Goal: Task Accomplishment & Management: Use online tool/utility

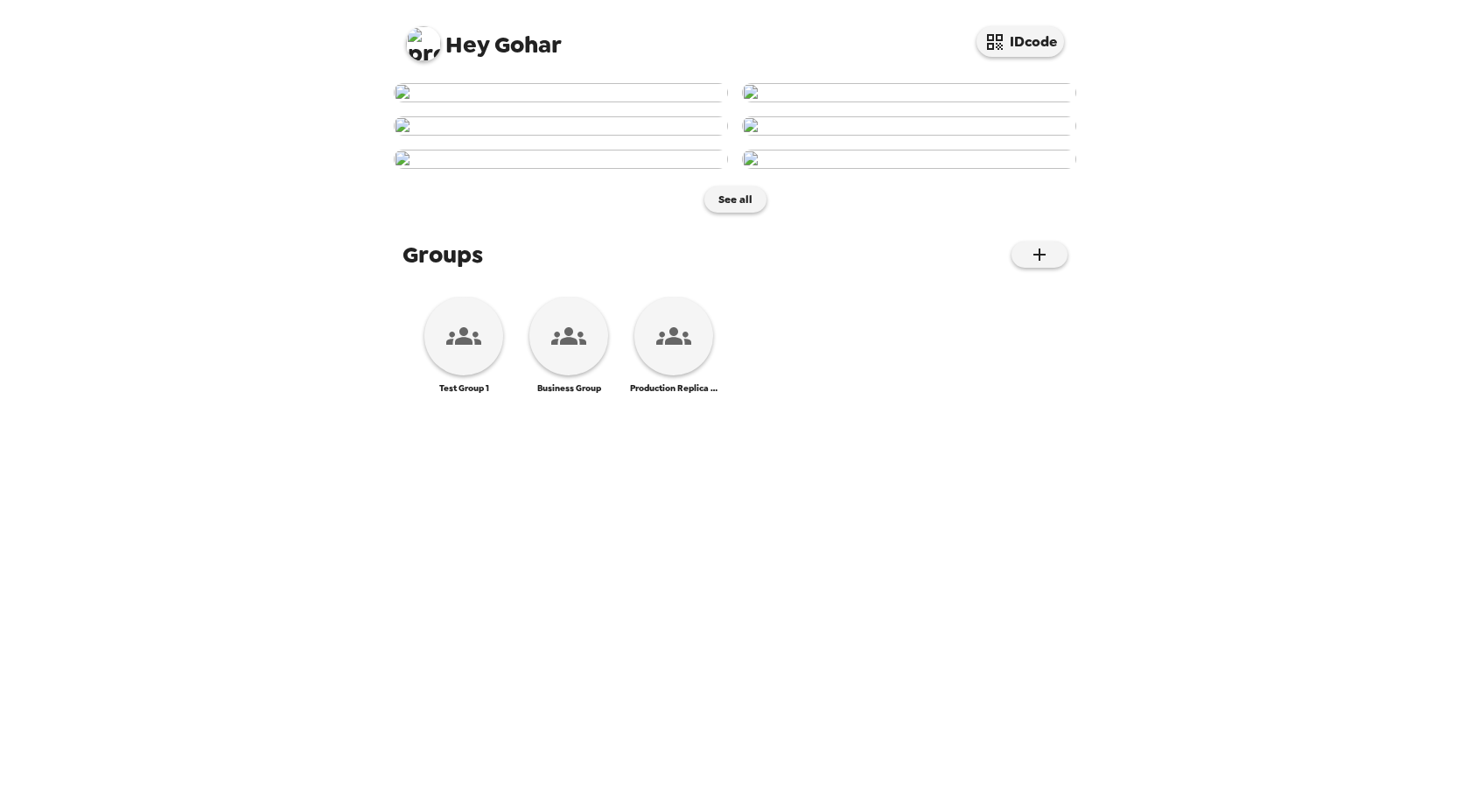
scroll to position [11, 0]
click at [428, 44] on img at bounding box center [423, 44] width 35 height 35
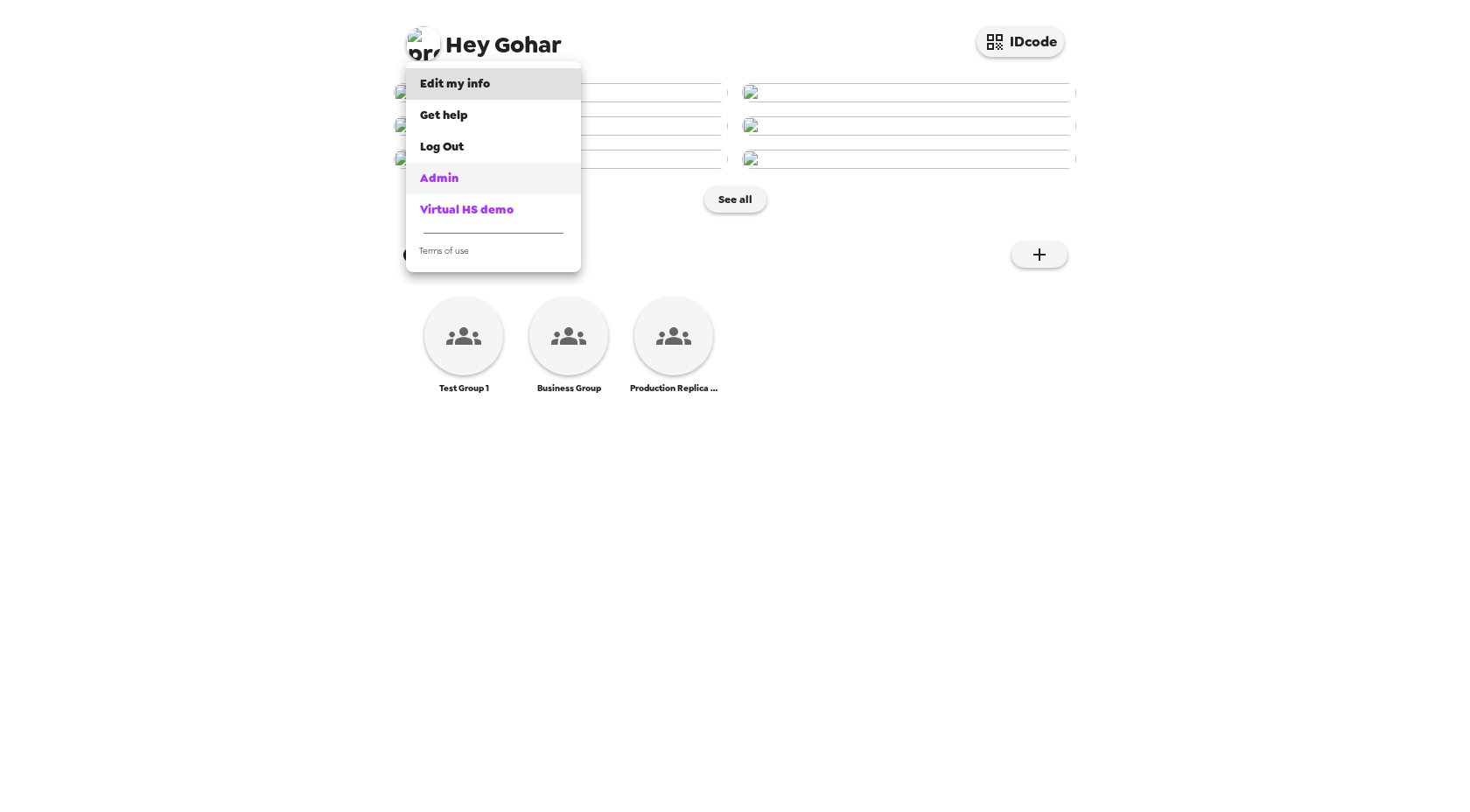
click at [458, 172] on div "Admin" at bounding box center [493, 179] width 147 height 17
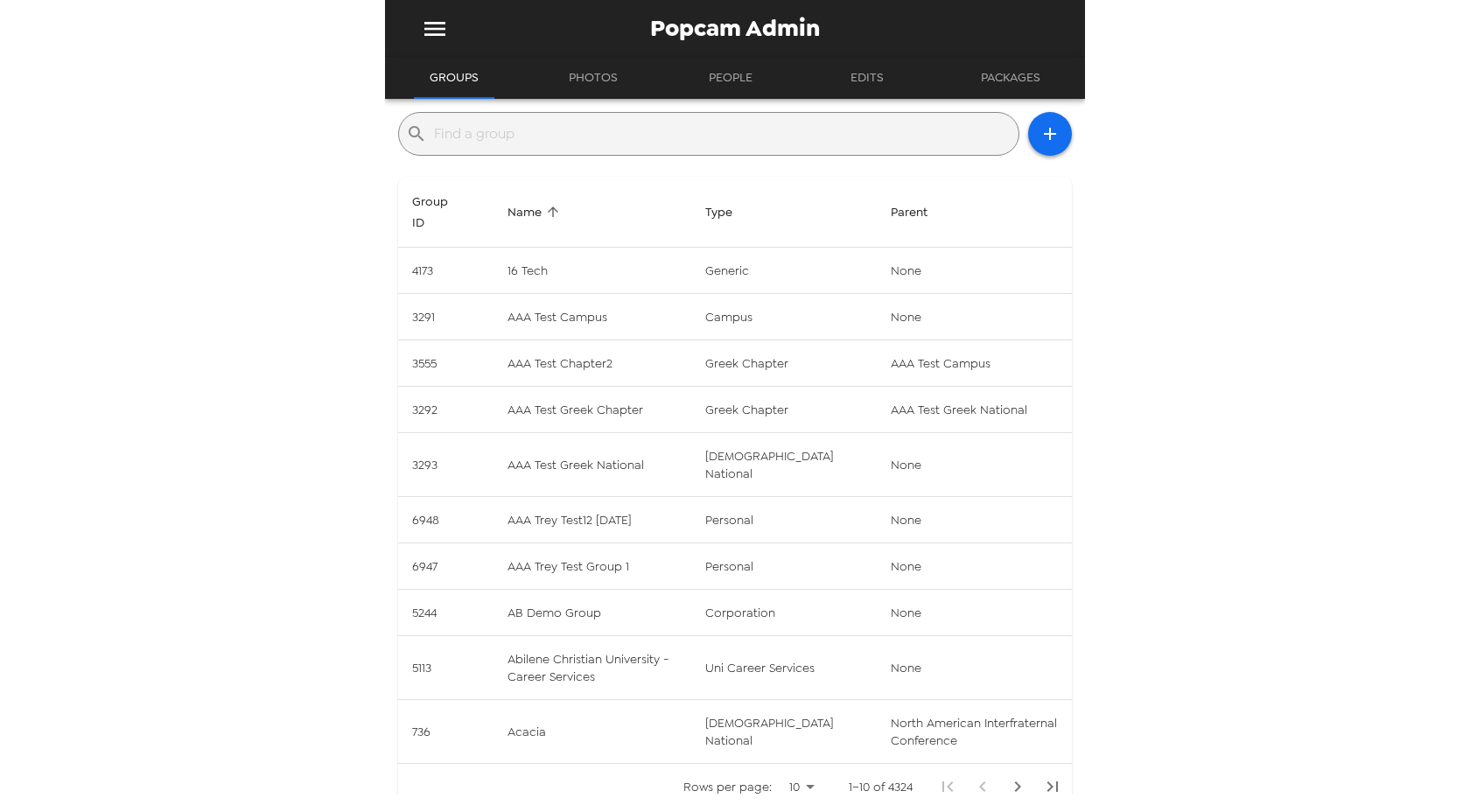
click at [885, 68] on button "Edits" at bounding box center [867, 78] width 79 height 42
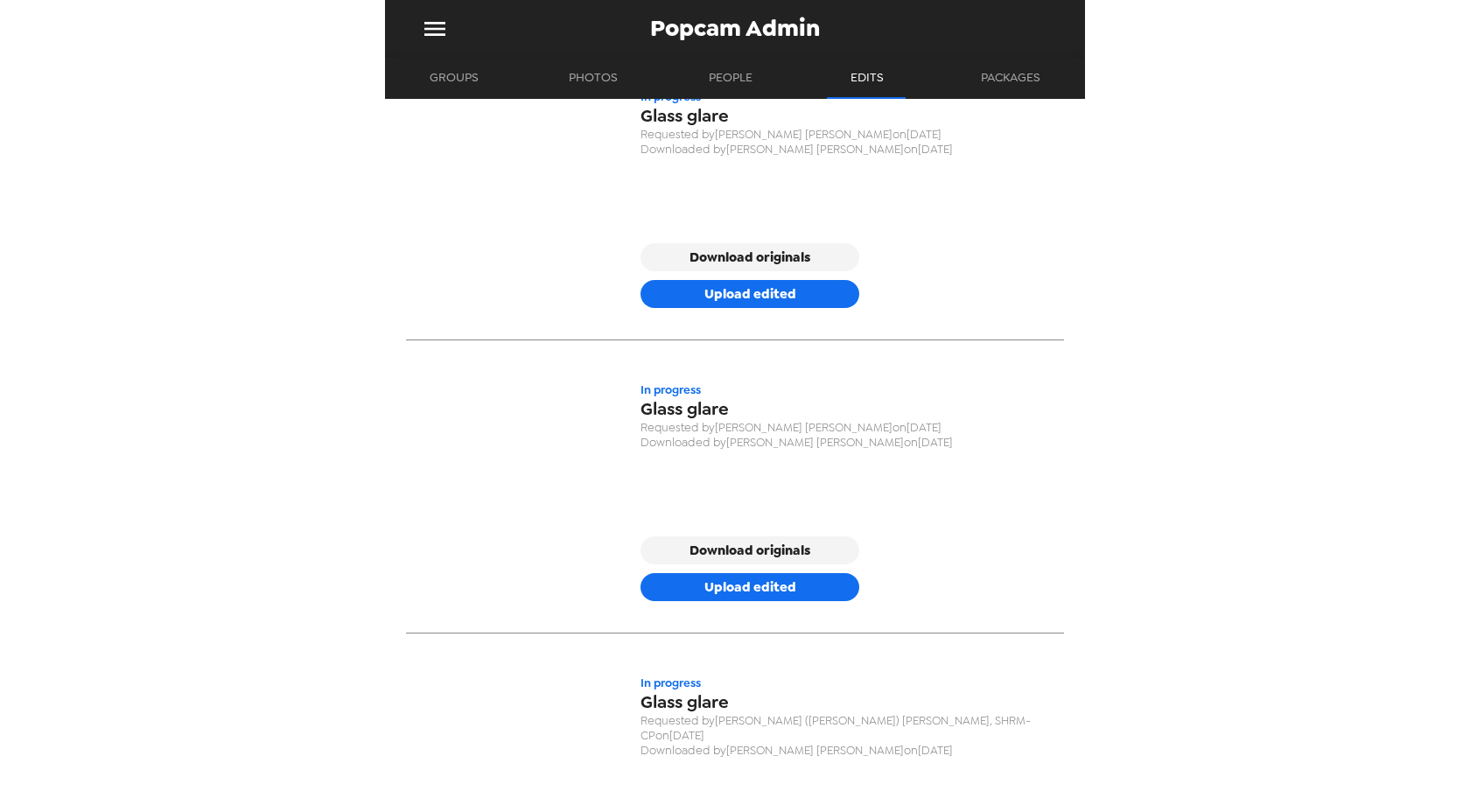
scroll to position [4245, 0]
click at [764, 589] on button "Upload edited" at bounding box center [750, 586] width 219 height 28
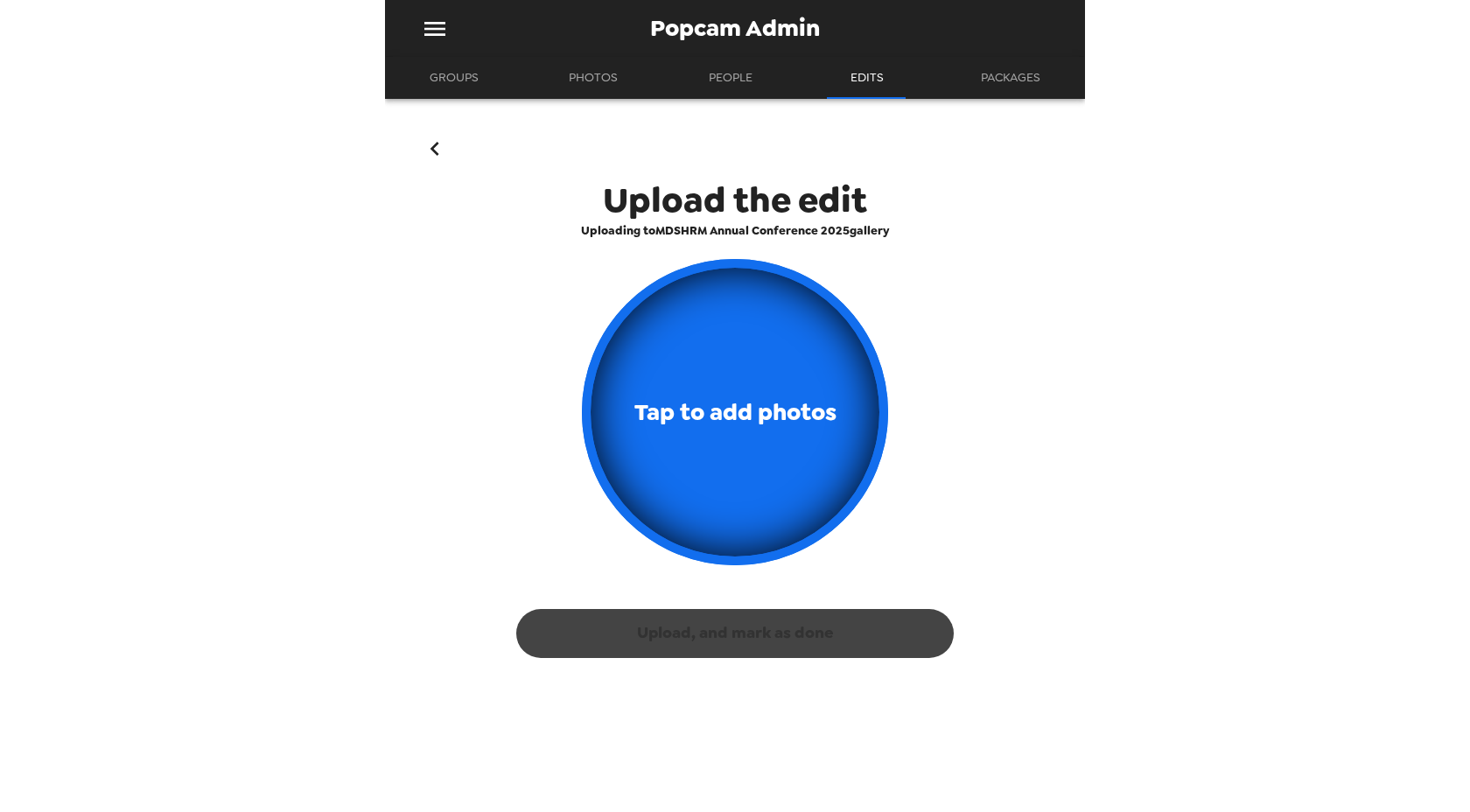
click at [762, 233] on span "Uploading to MDSHRM Annual Conference 2025 gallery" at bounding box center [735, 231] width 658 height 15
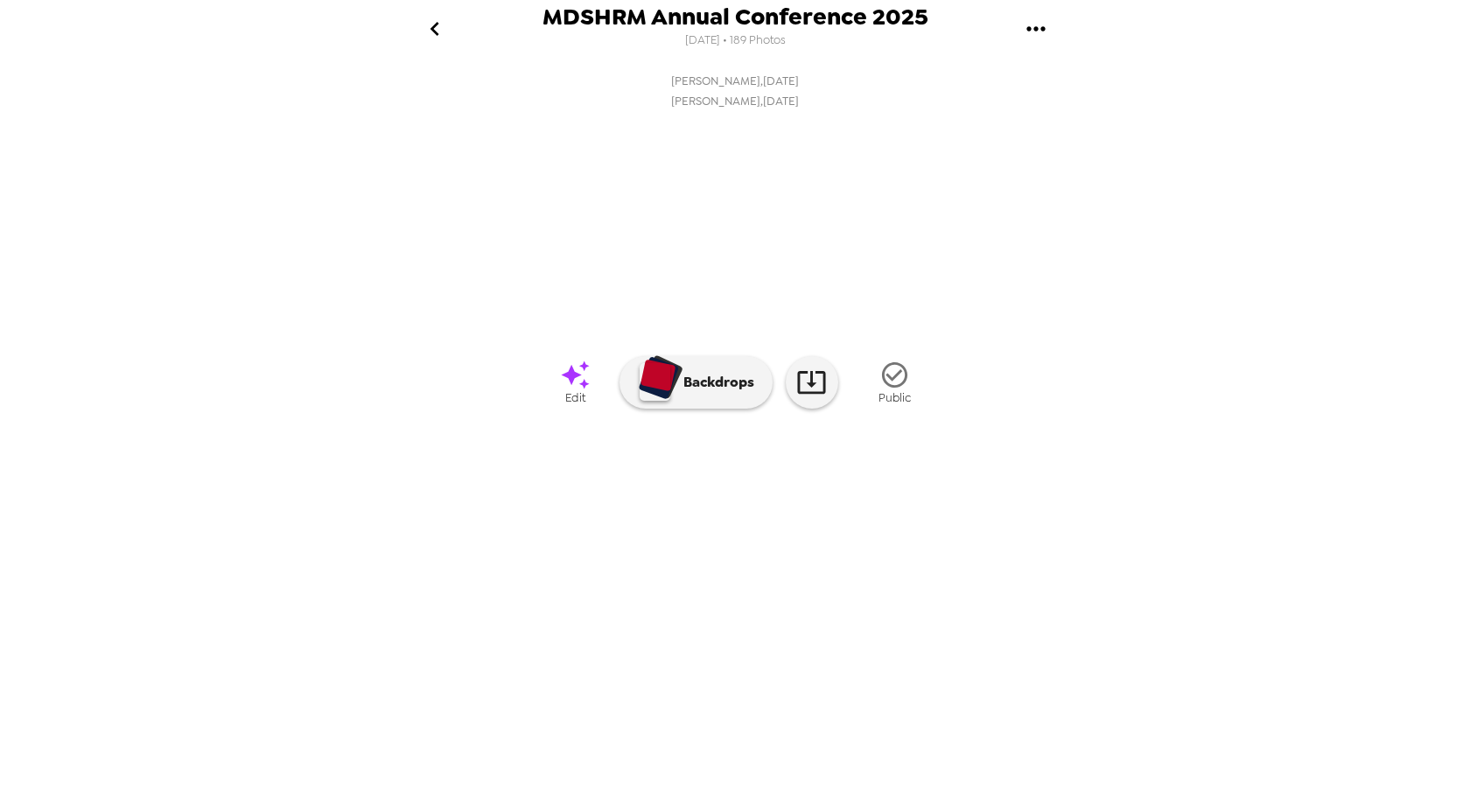
scroll to position [0, 2693]
click at [620, 564] on img at bounding box center [594, 518] width 133 height 91
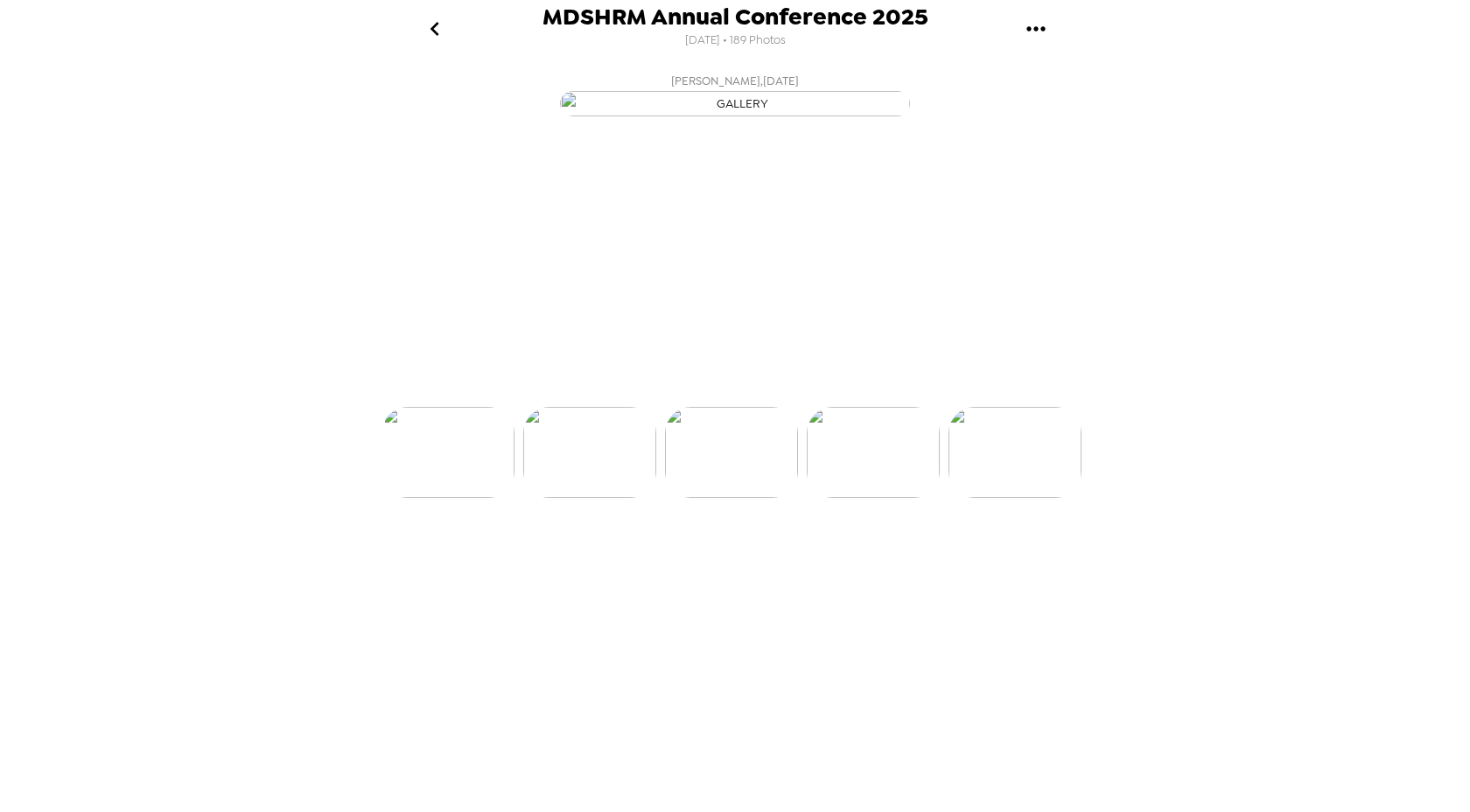
scroll to position [0, 2551]
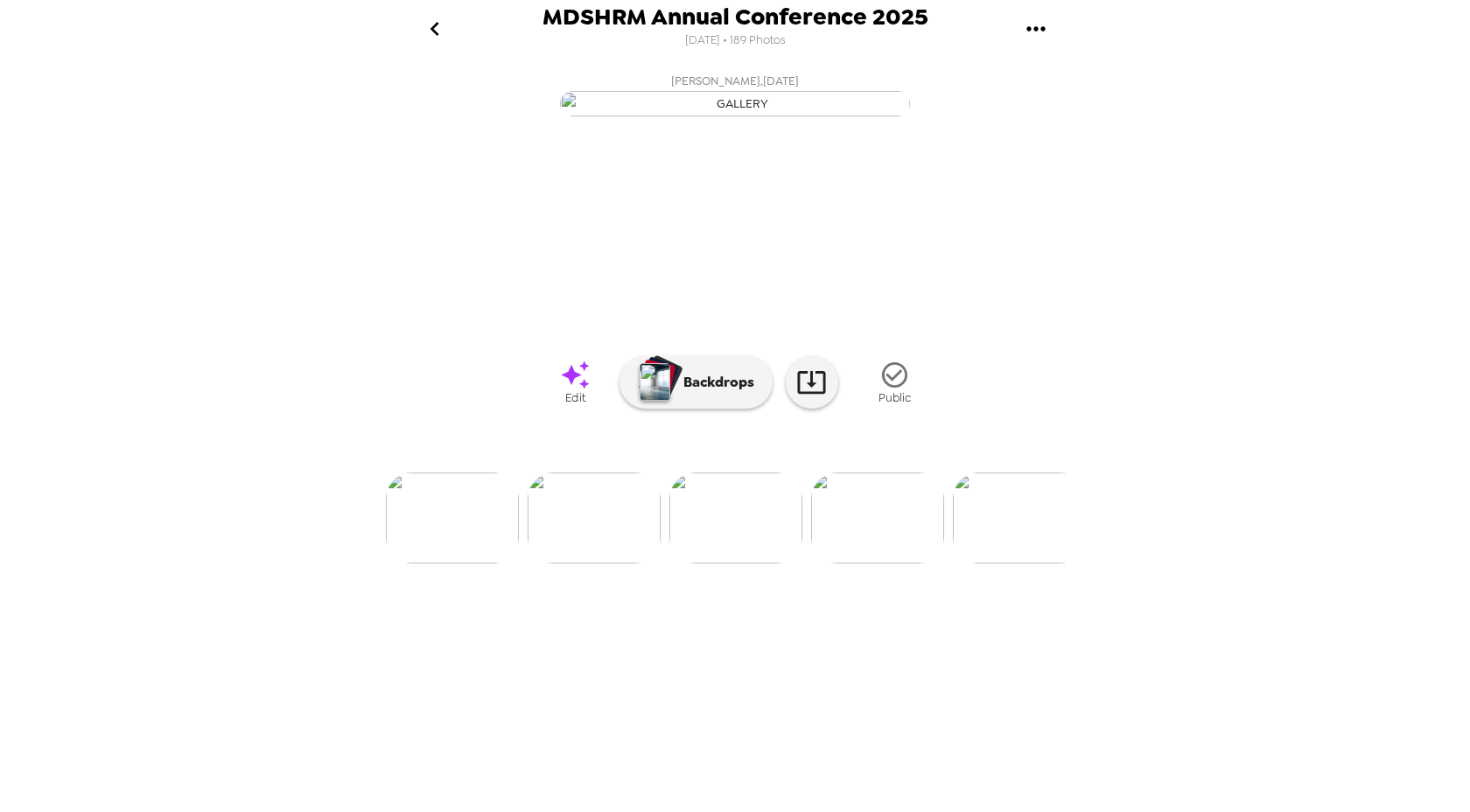
click at [873, 564] on img at bounding box center [878, 518] width 133 height 91
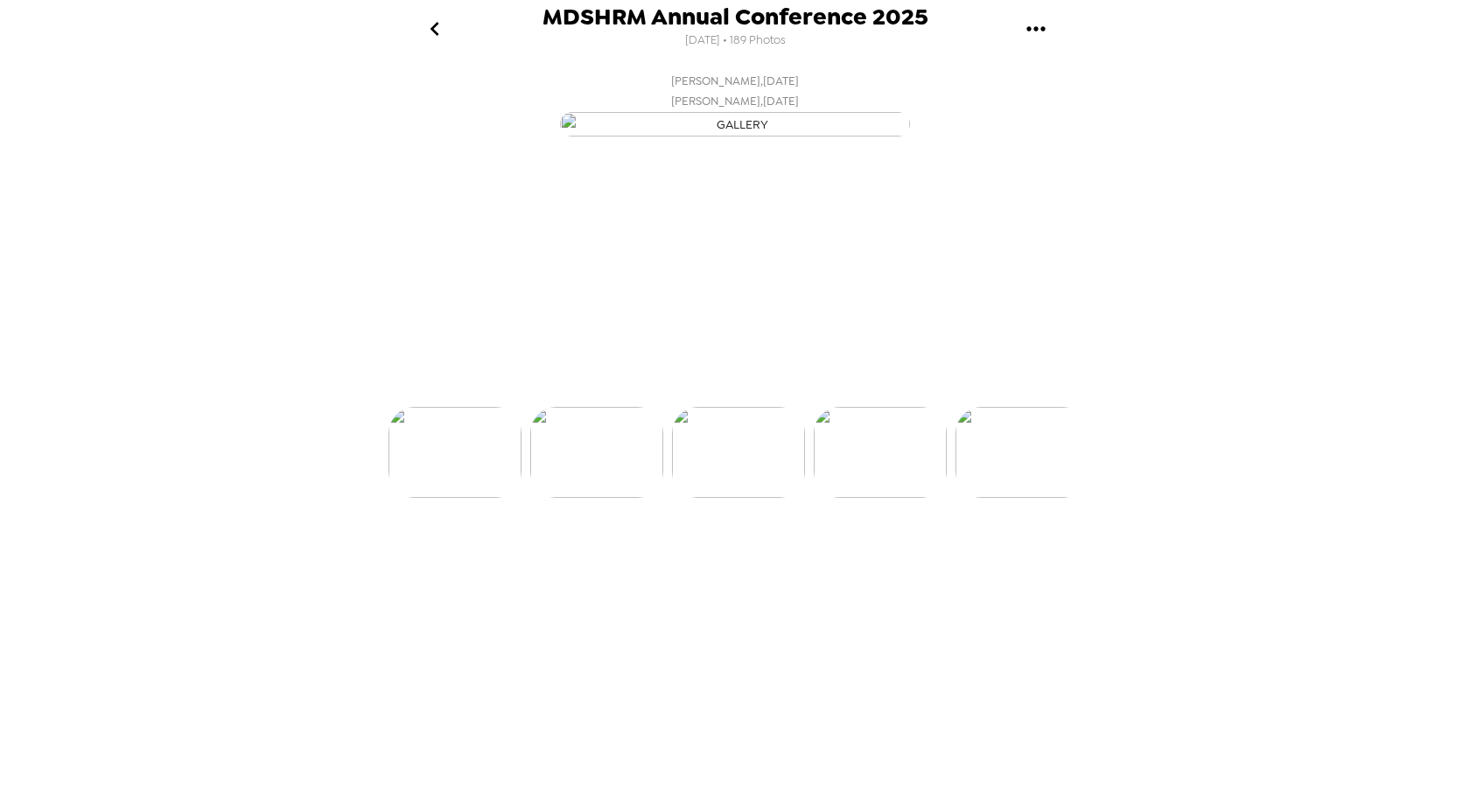
scroll to position [0, 2693]
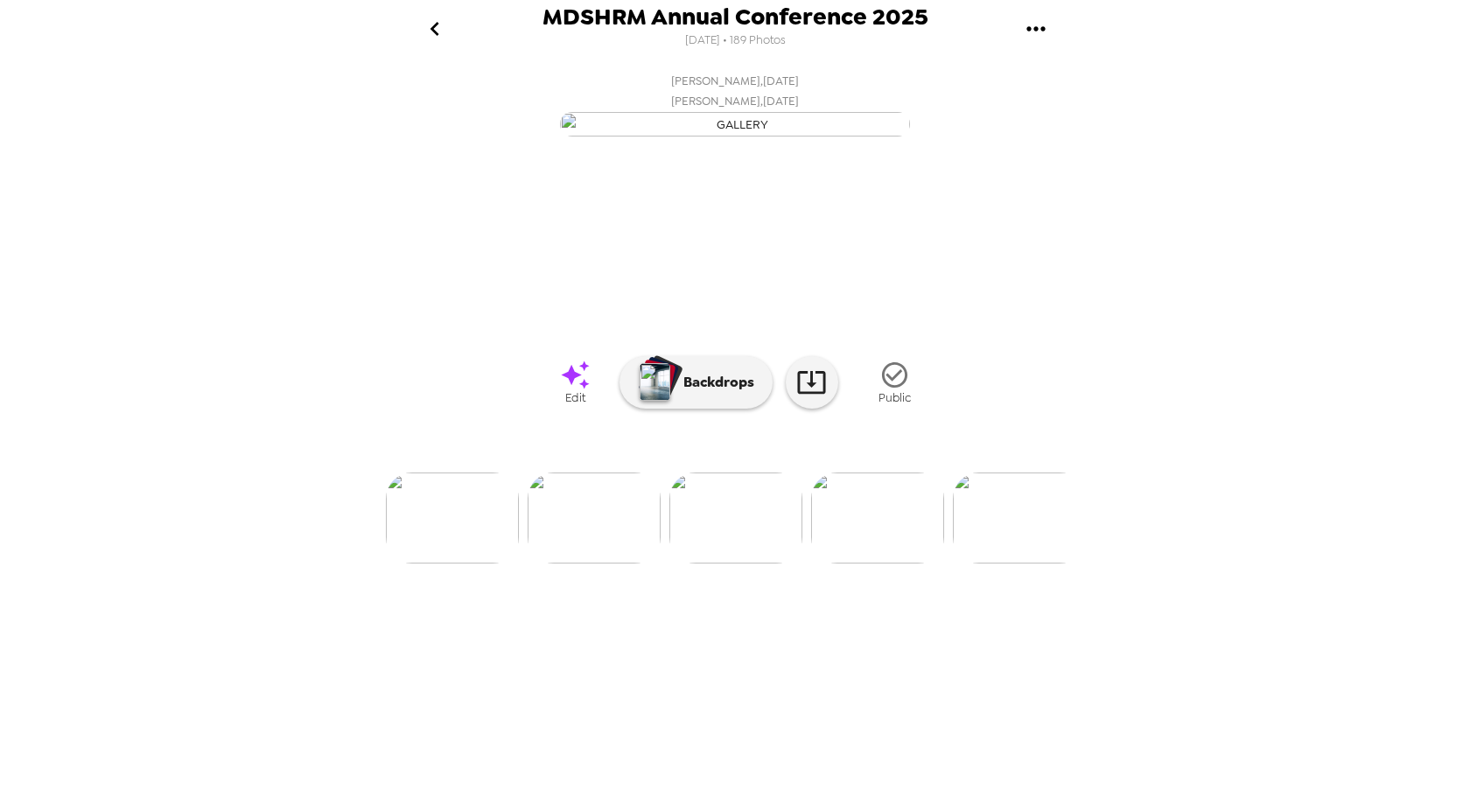
click at [600, 564] on img at bounding box center [594, 518] width 133 height 91
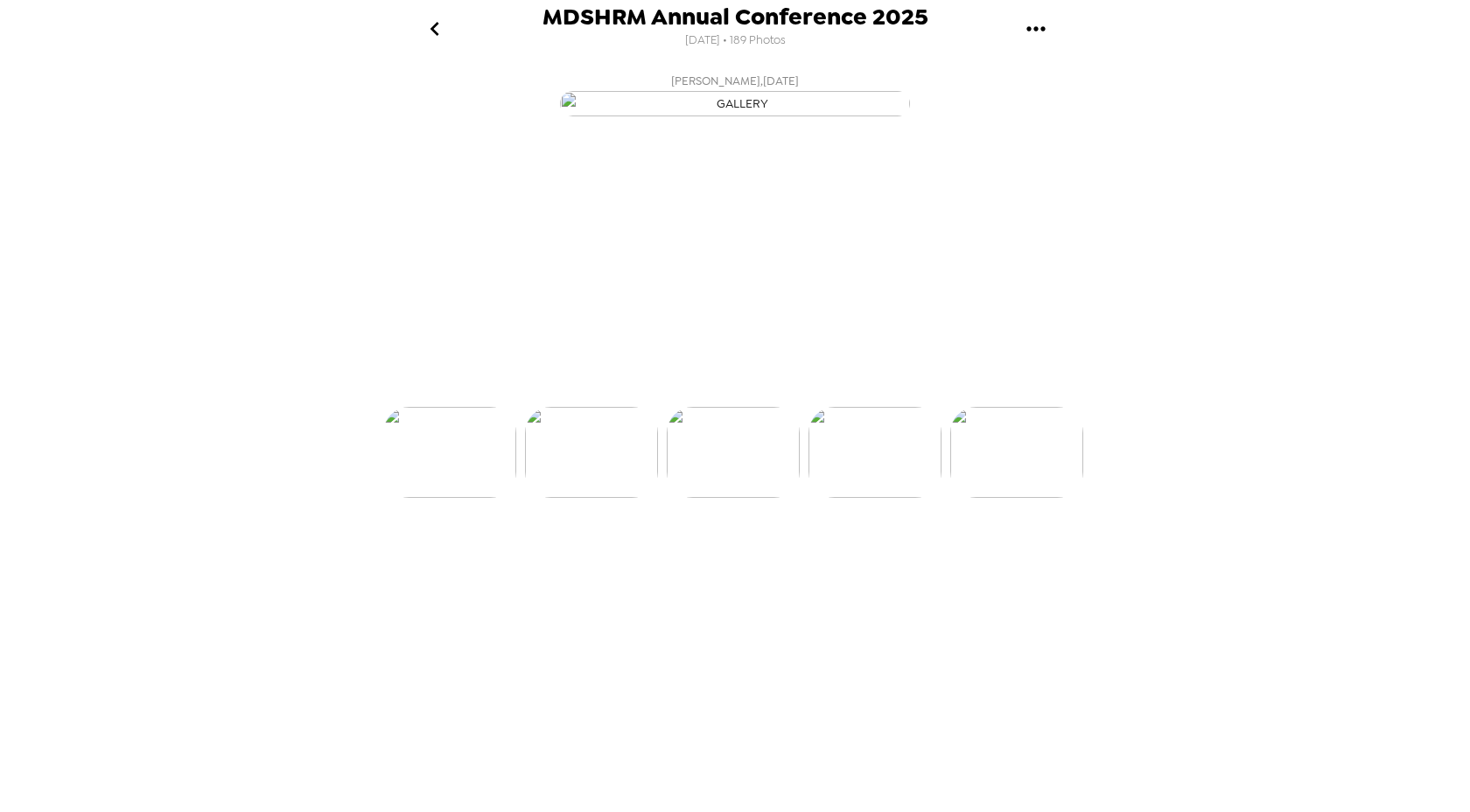
scroll to position [0, 2551]
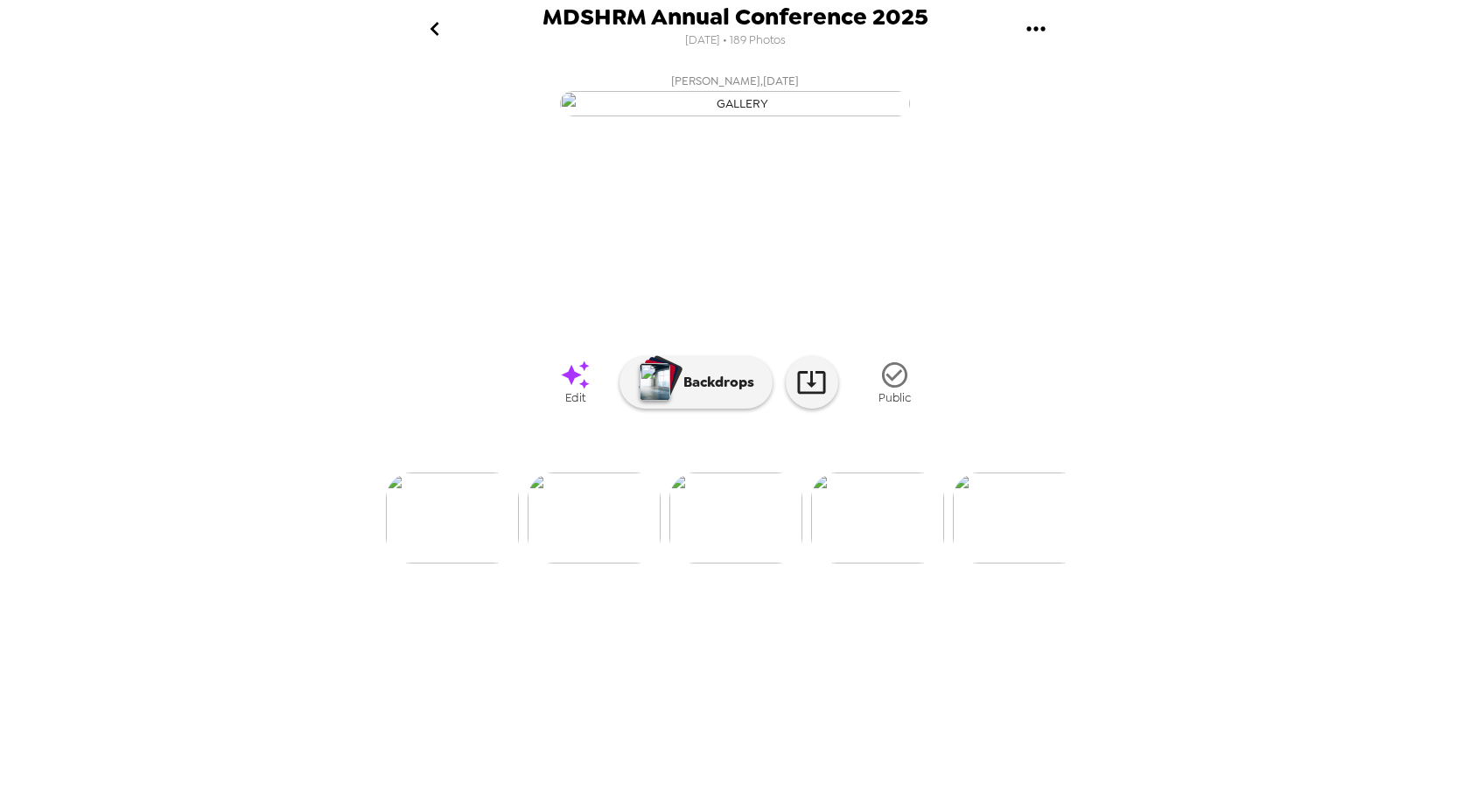
click at [608, 564] on img at bounding box center [594, 518] width 133 height 91
